Goal: Navigation & Orientation: Find specific page/section

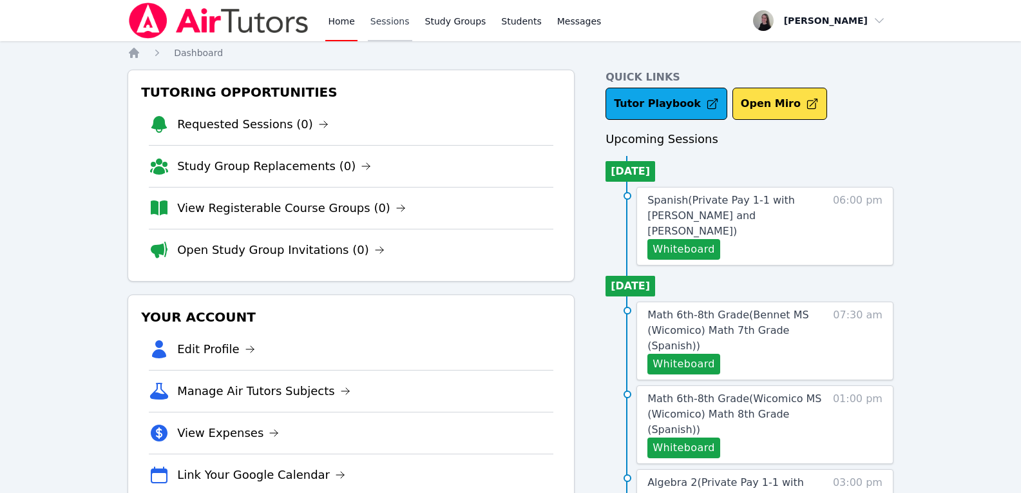
drag, startPoint x: 395, startPoint y: 21, endPoint x: 374, endPoint y: 21, distance: 21.9
click at [395, 21] on link "Sessions" at bounding box center [390, 20] width 44 height 41
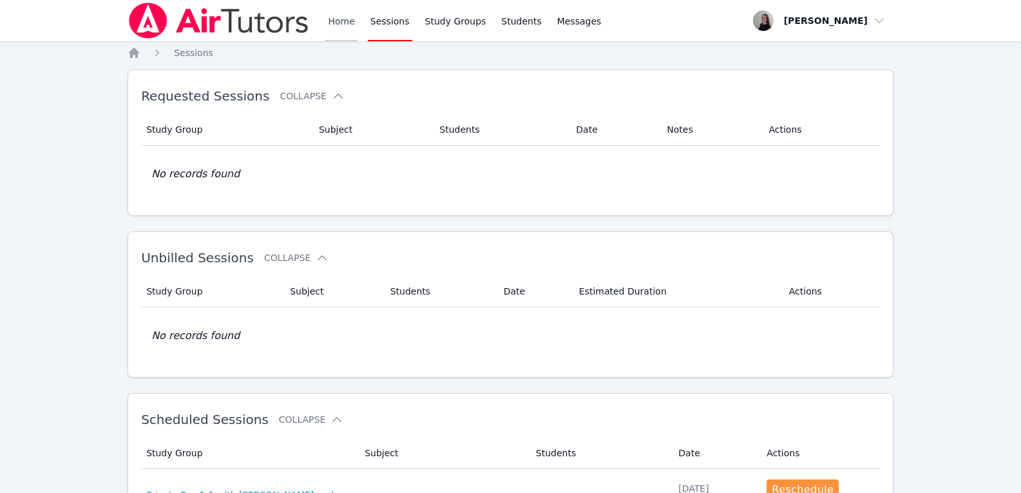
click at [338, 26] on link "Home" at bounding box center [341, 20] width 32 height 41
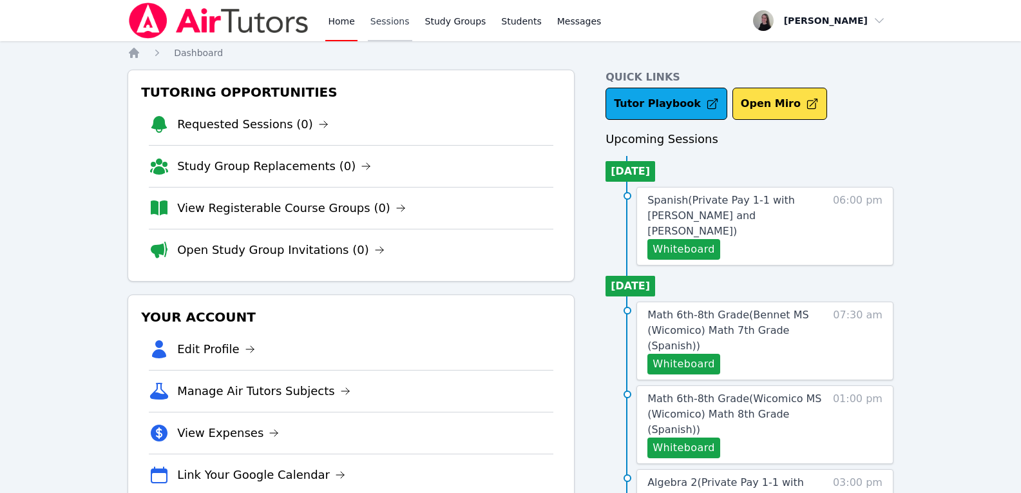
click at [372, 17] on link "Sessions" at bounding box center [390, 20] width 44 height 41
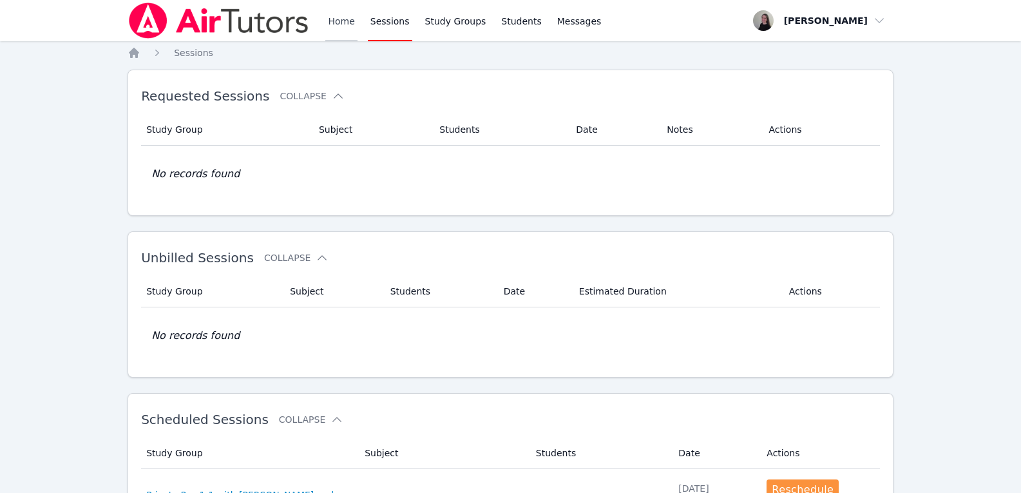
click at [343, 23] on link "Home" at bounding box center [341, 20] width 32 height 41
